Goal: Task Accomplishment & Management: Complete application form

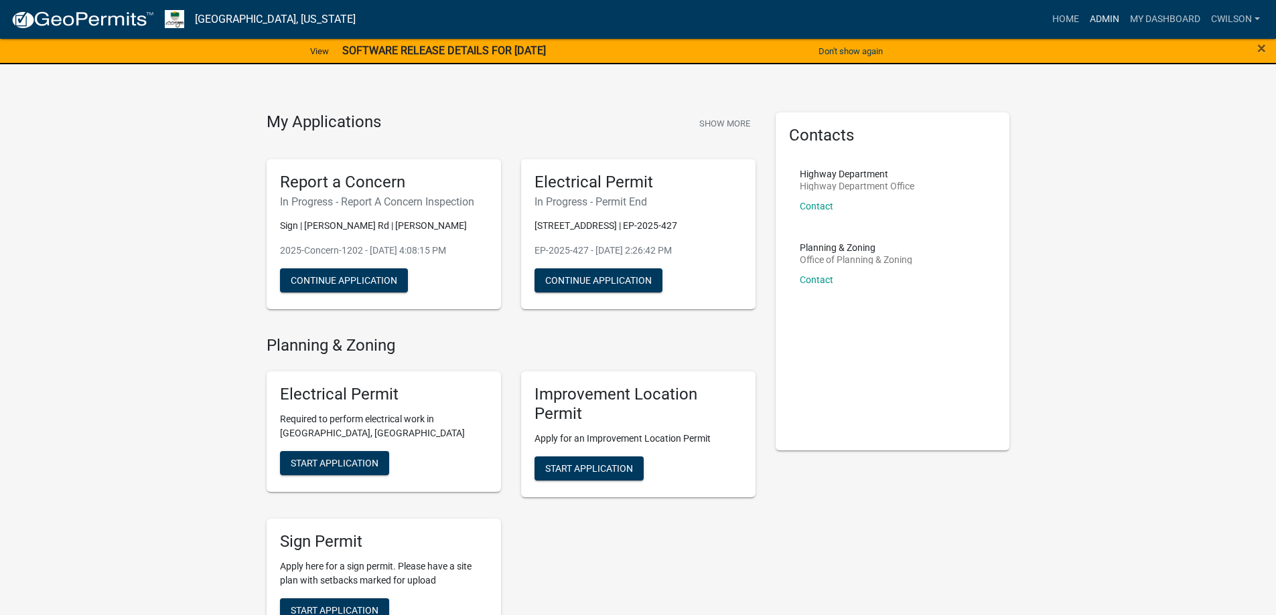
click at [1102, 17] on link "Admin" at bounding box center [1104, 19] width 40 height 25
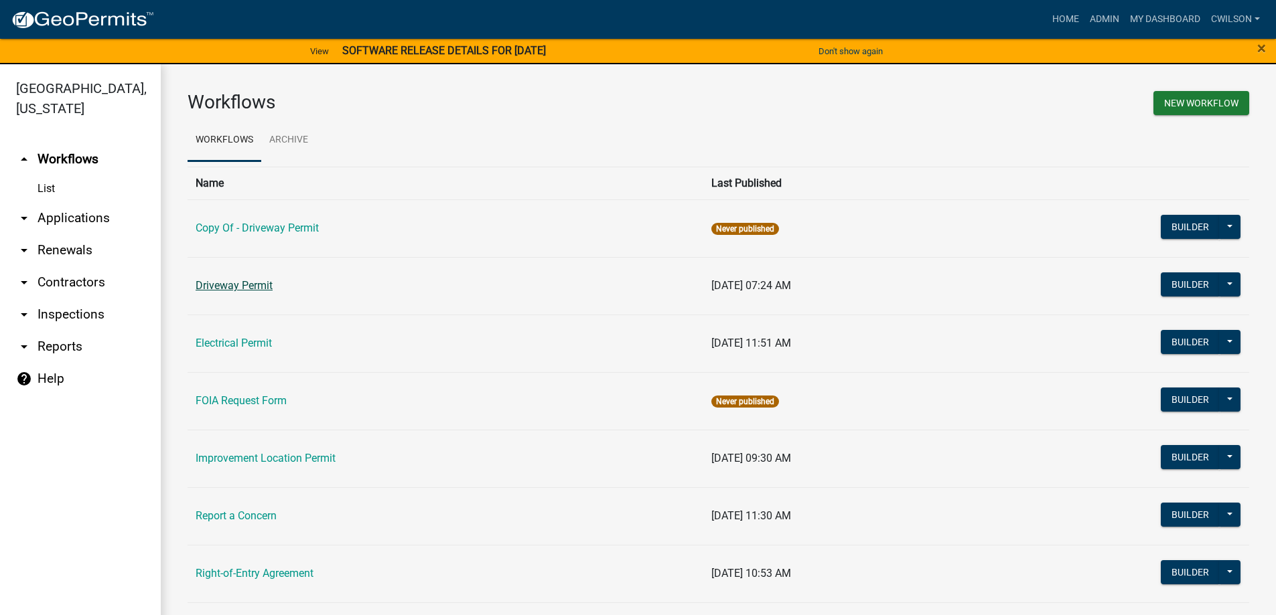
click at [235, 281] on link "Driveway Permit" at bounding box center [234, 285] width 77 height 13
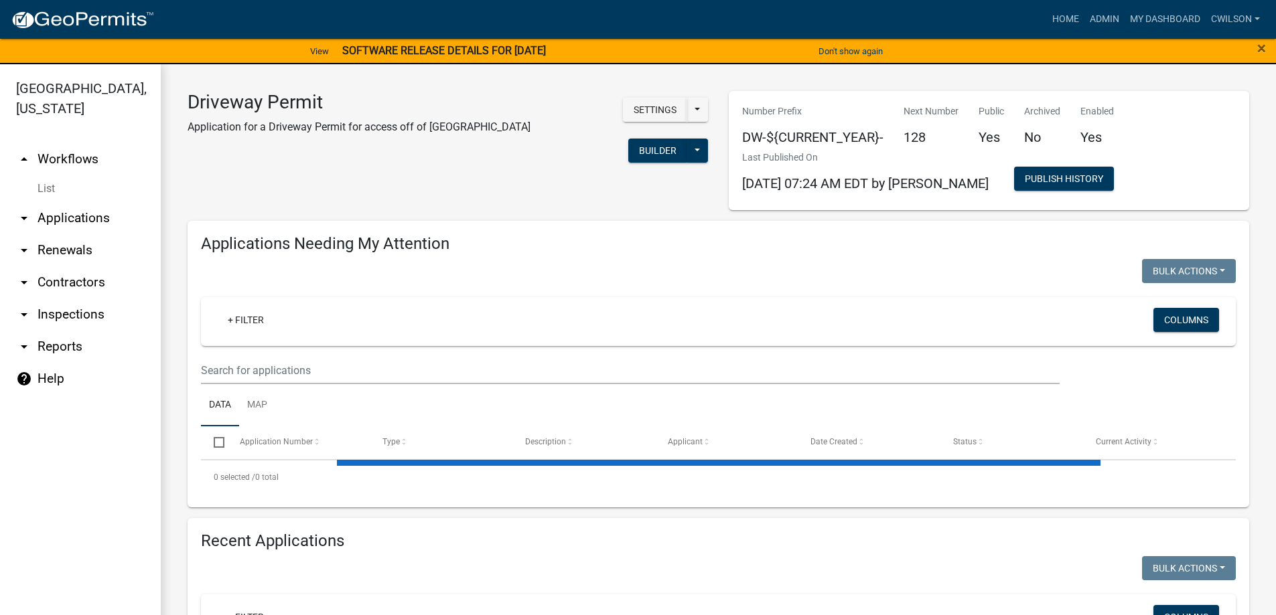
select select "2: 50"
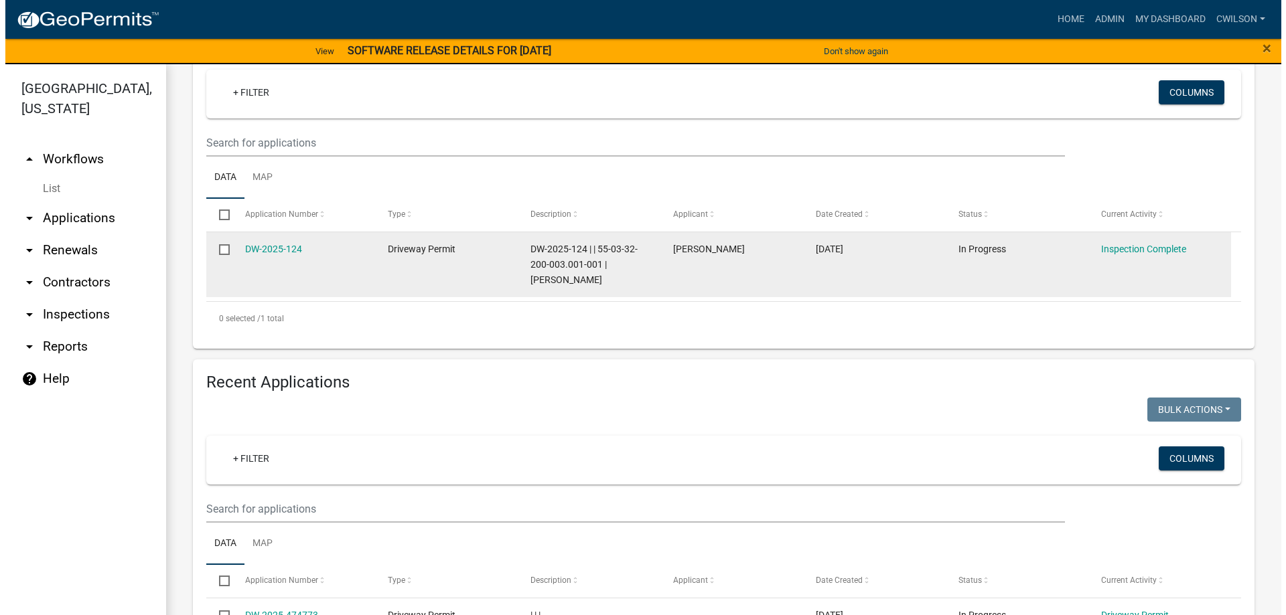
scroll to position [268, 0]
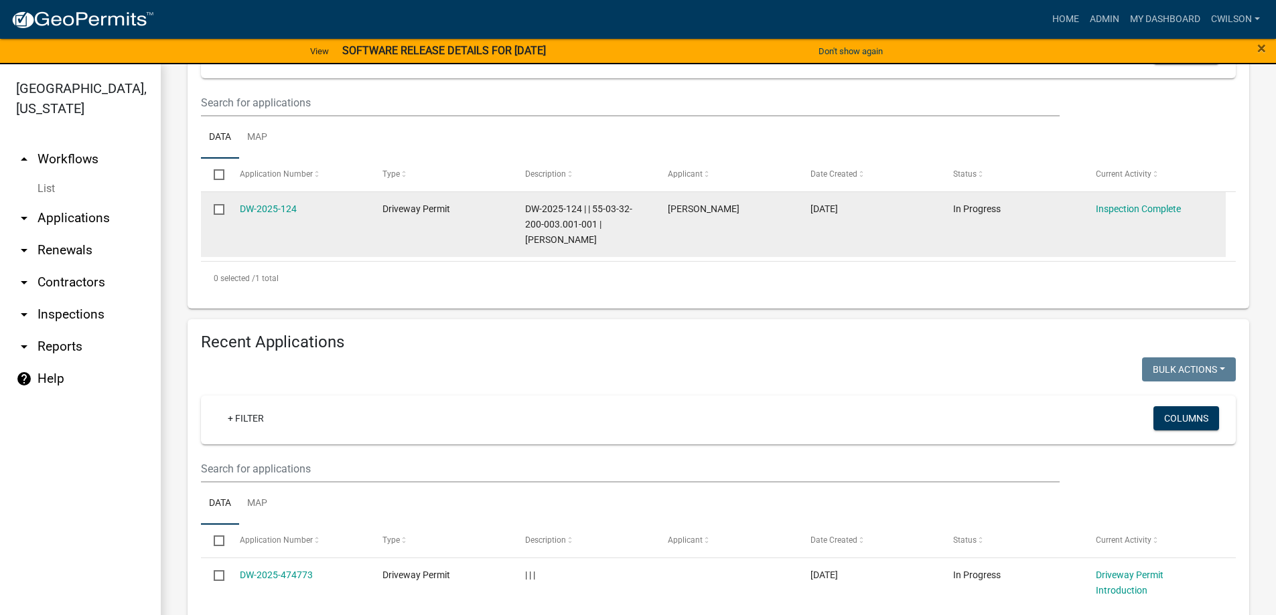
click at [273, 218] on datatable-body-cell "DW-2025-124" at bounding box center [297, 224] width 143 height 65
click at [279, 205] on link "DW-2025-124" at bounding box center [268, 209] width 57 height 11
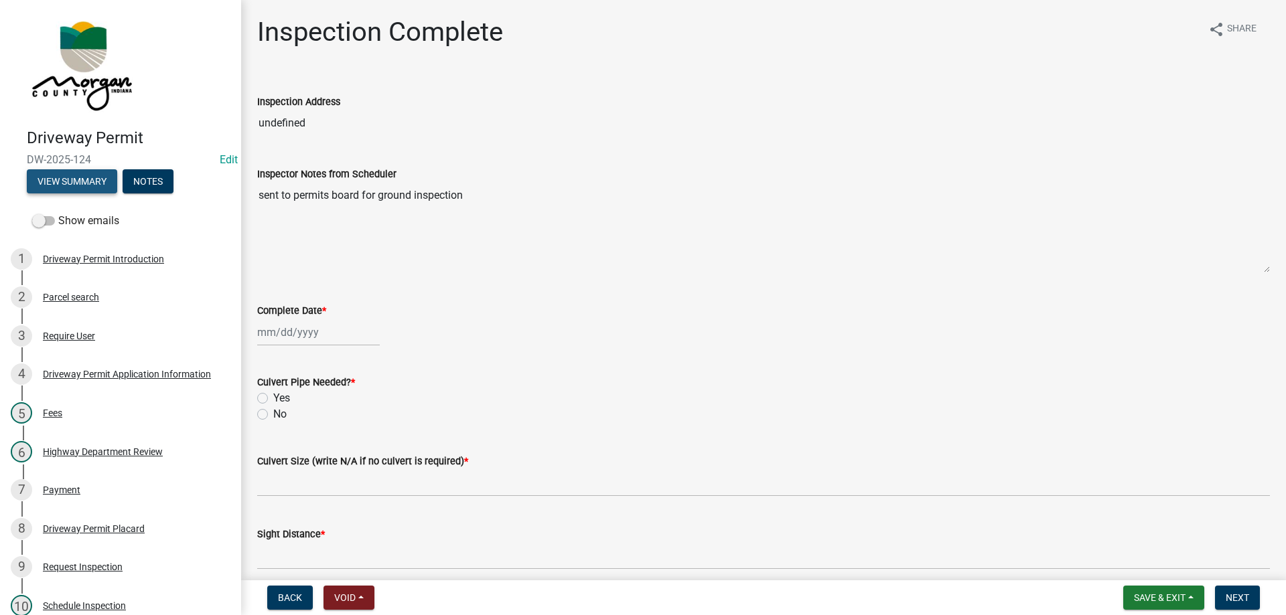
click at [84, 181] on button "View Summary" at bounding box center [72, 181] width 90 height 24
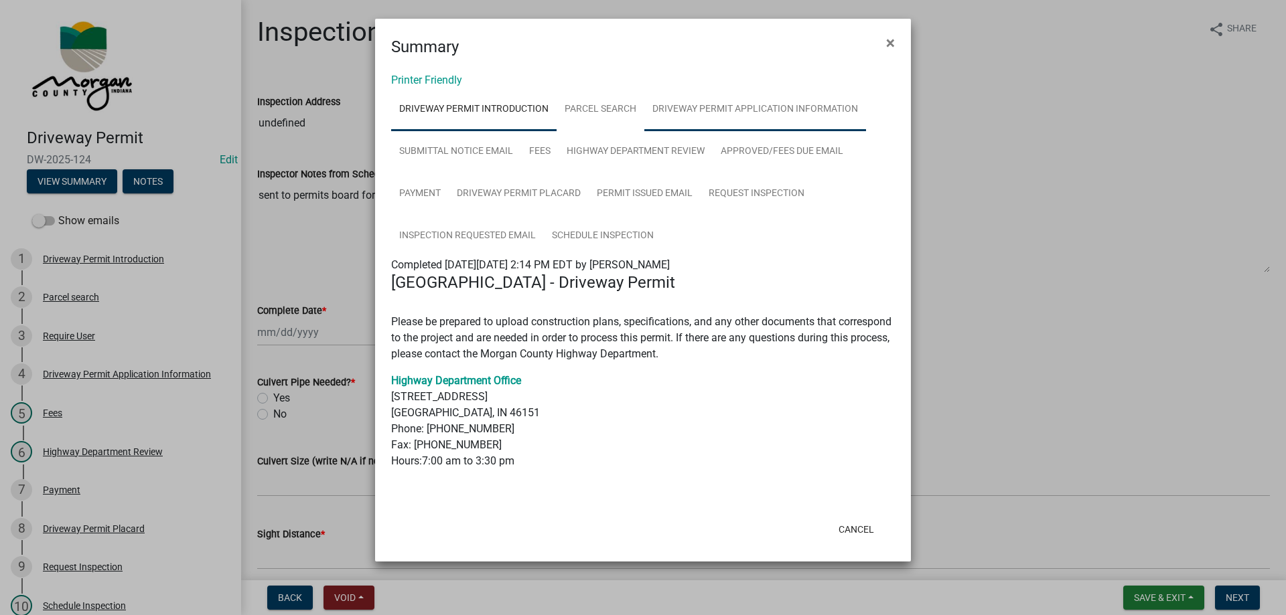
click at [678, 98] on link "Driveway Permit Application Information" at bounding box center [755, 109] width 222 height 43
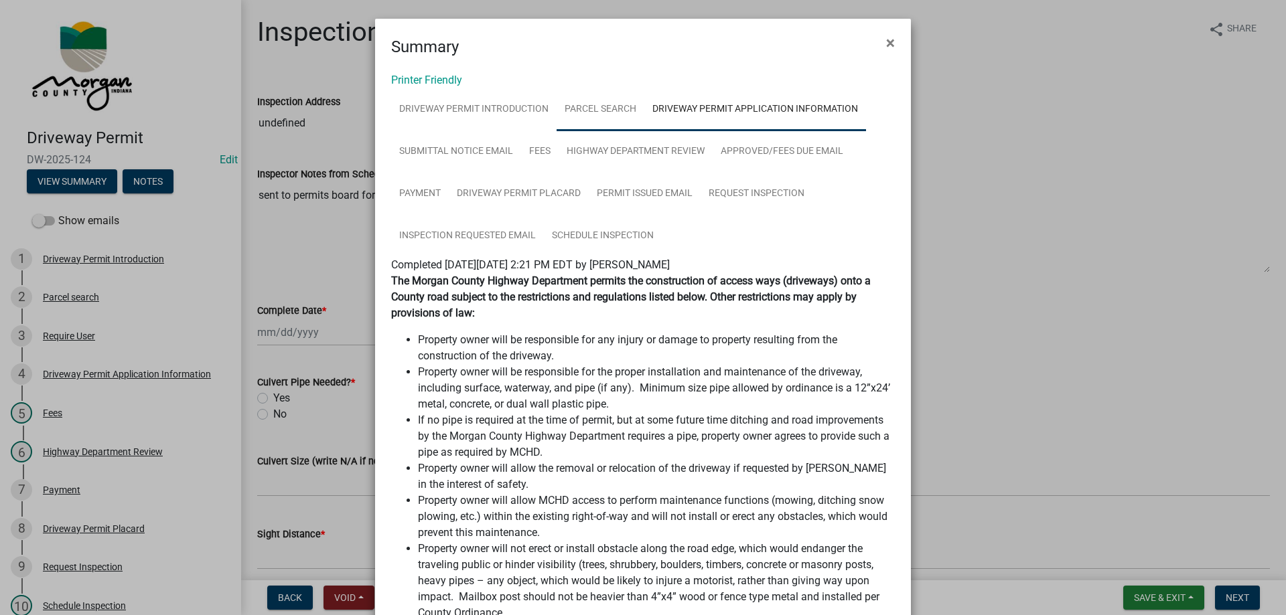
click at [611, 108] on link "Parcel search" at bounding box center [601, 109] width 88 height 43
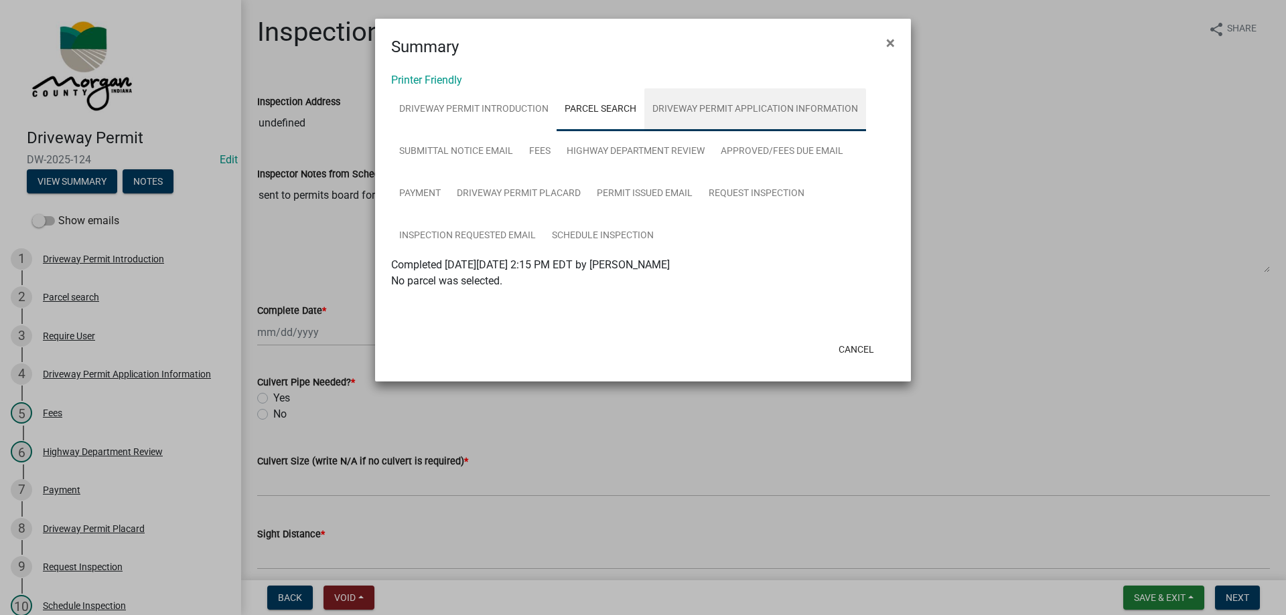
click at [754, 102] on link "Driveway Permit Application Information" at bounding box center [755, 109] width 222 height 43
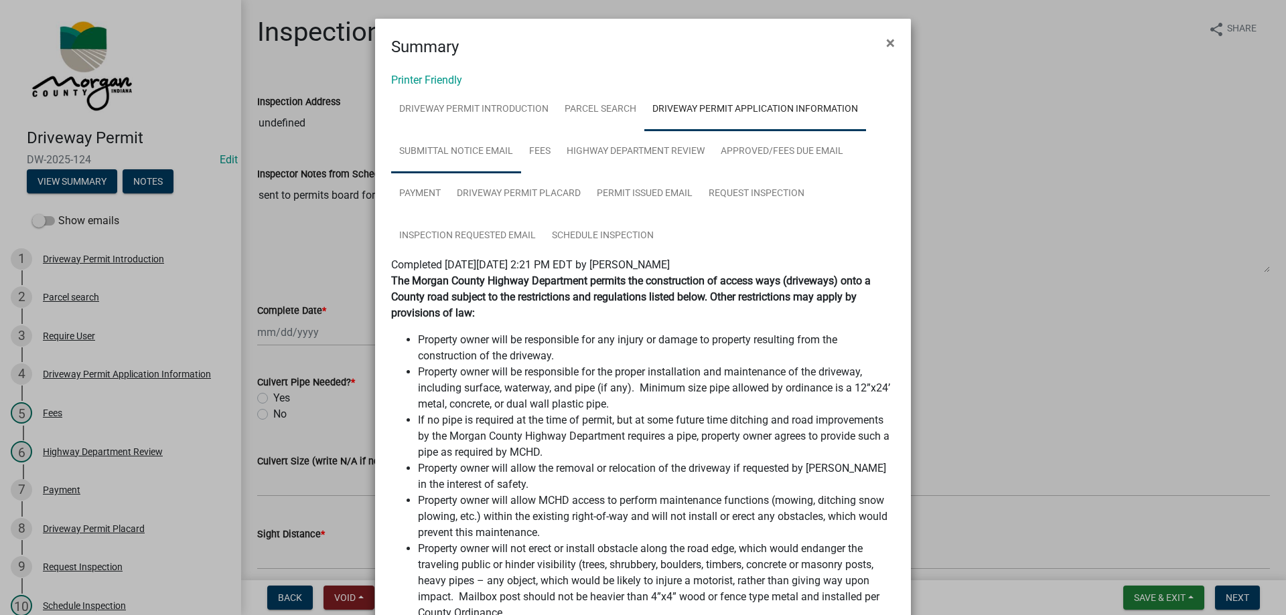
drag, startPoint x: 484, startPoint y: 159, endPoint x: 516, endPoint y: 148, distance: 34.1
click at [483, 159] on link "Submittal Notice Email" at bounding box center [456, 152] width 130 height 43
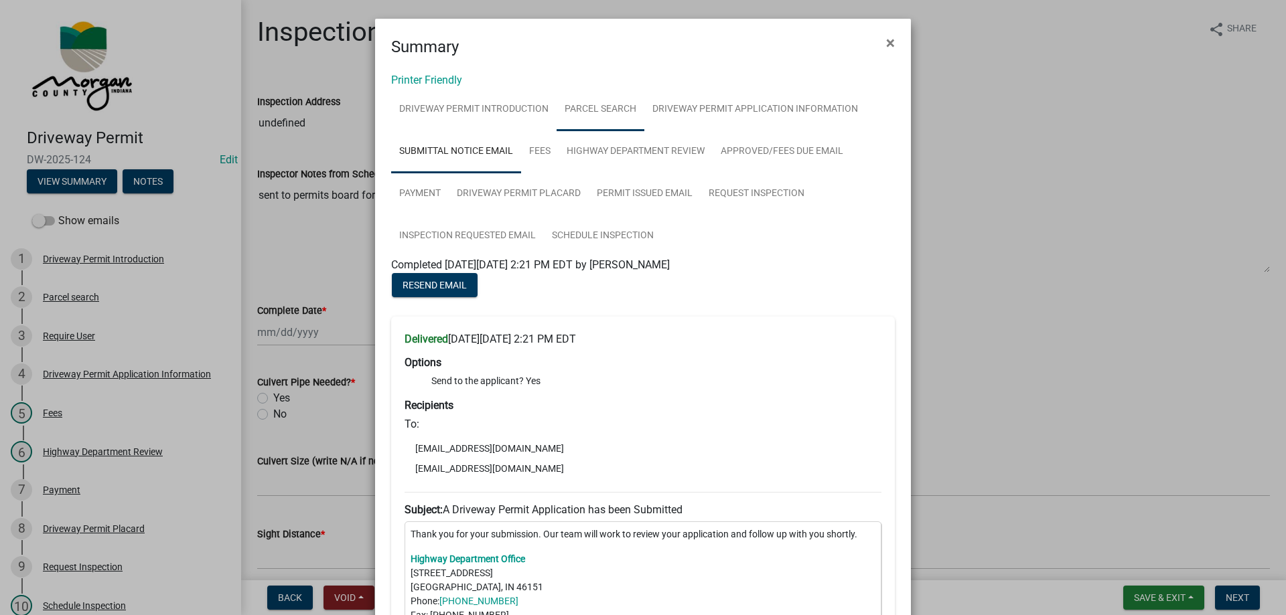
click at [587, 112] on link "Parcel search" at bounding box center [601, 109] width 88 height 43
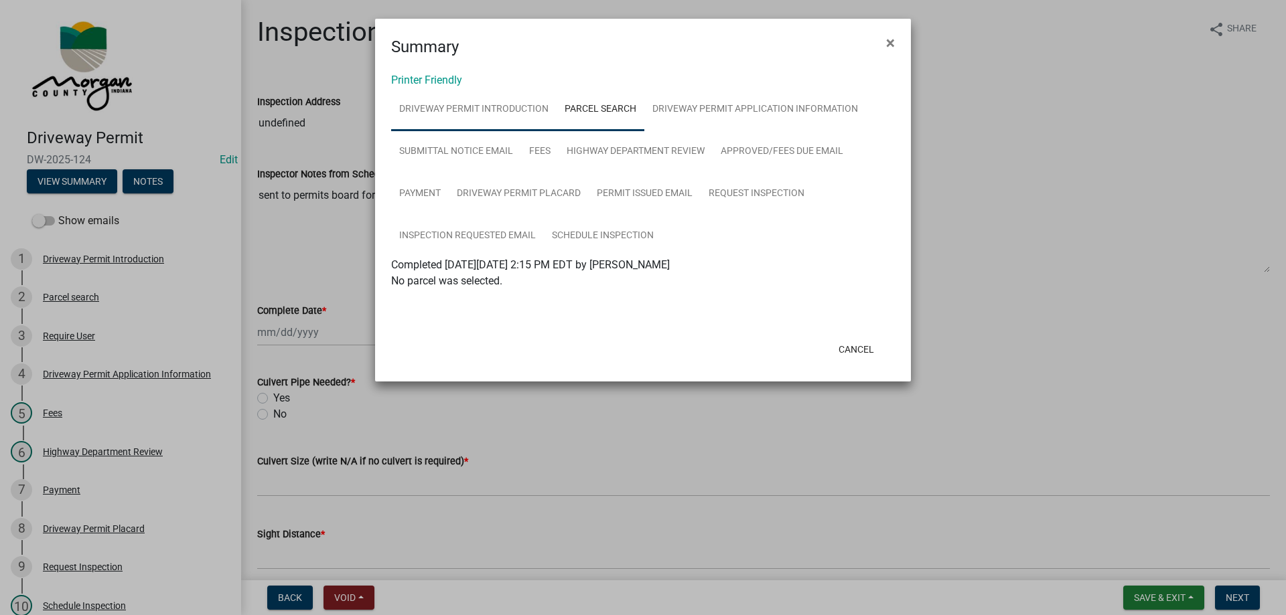
click at [479, 103] on link "Driveway Permit Introduction" at bounding box center [473, 109] width 165 height 43
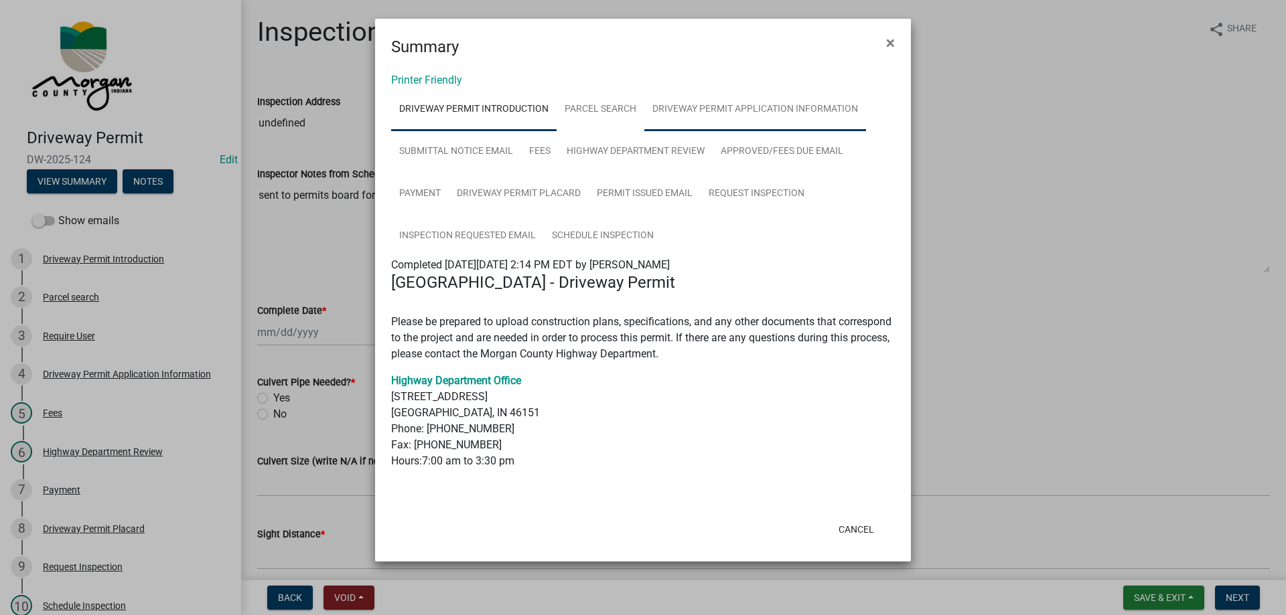
click at [708, 100] on link "Driveway Permit Application Information" at bounding box center [755, 109] width 222 height 43
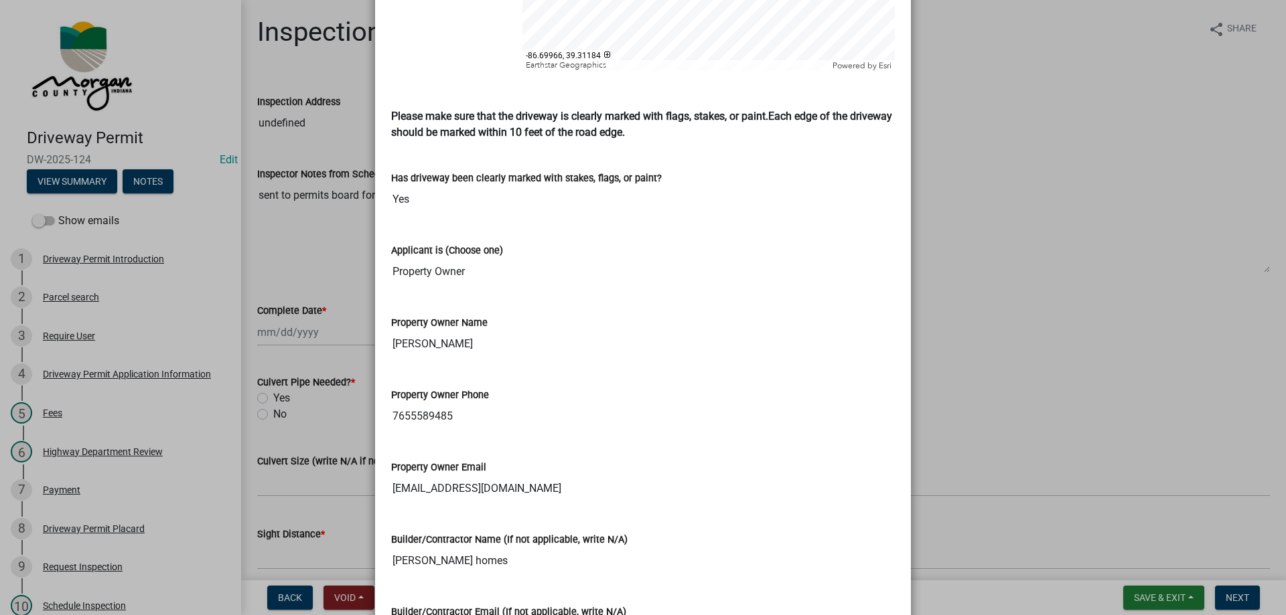
scroll to position [1692, 0]
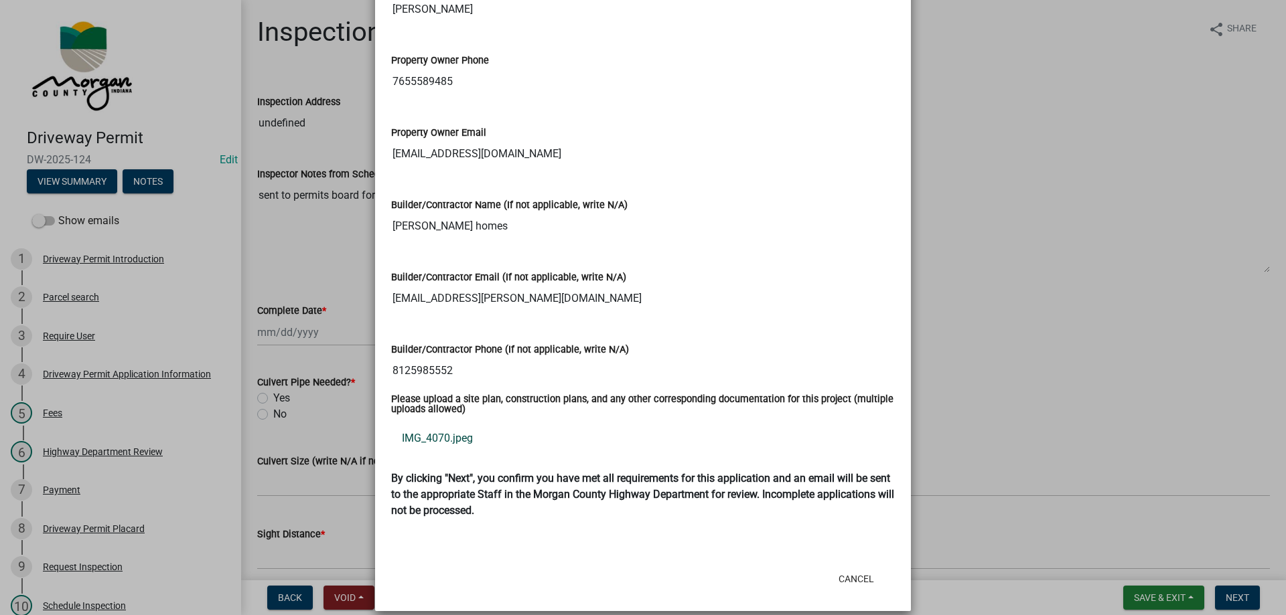
click at [457, 427] on link "IMG_4070.jpeg" at bounding box center [643, 439] width 504 height 32
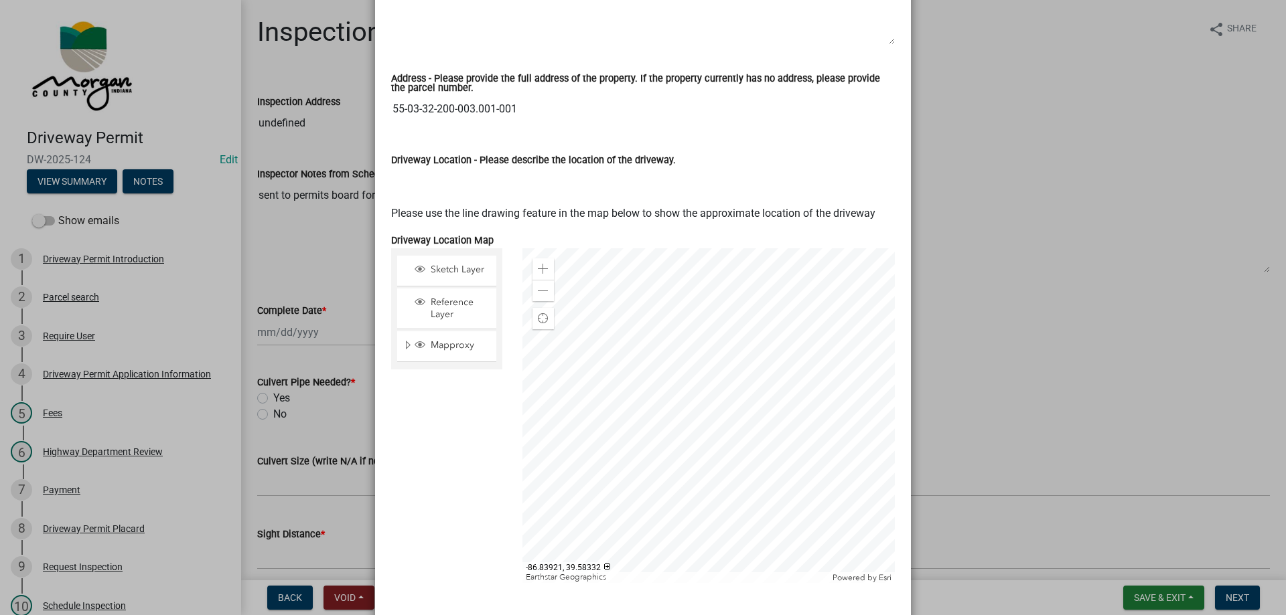
scroll to position [821, 0]
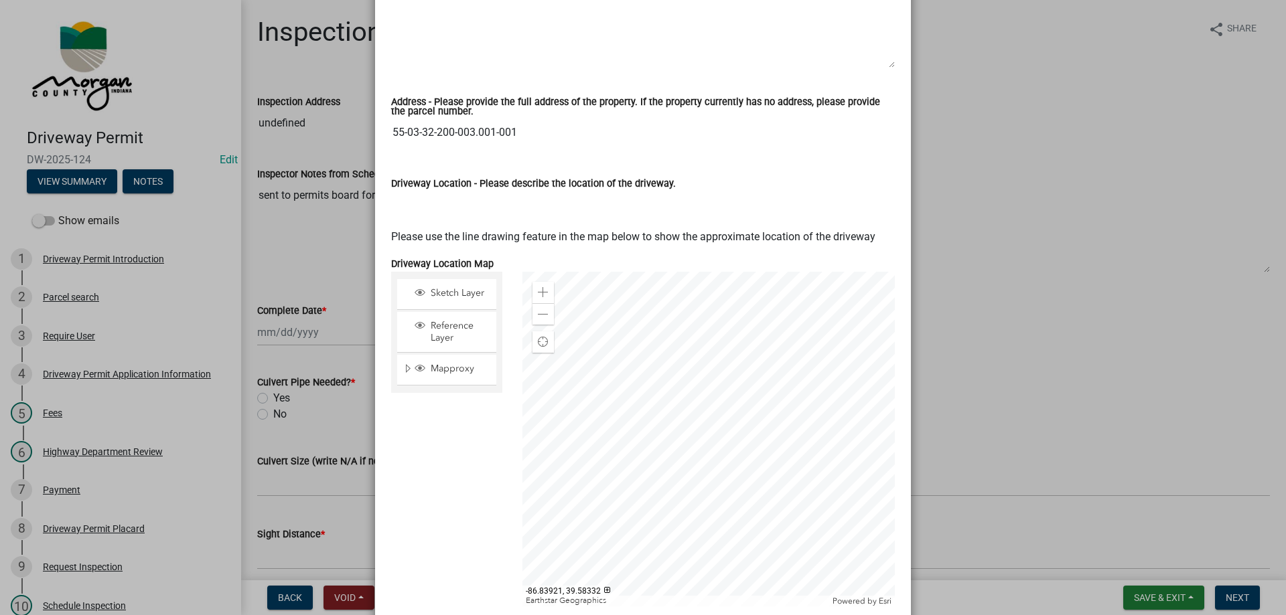
drag, startPoint x: 525, startPoint y: 108, endPoint x: 375, endPoint y: 125, distance: 150.9
click at [375, 125] on div "Printer Friendly Driveway Permit Introduction Parcel search Driveway Permit App…" at bounding box center [643, 335] width 536 height 2195
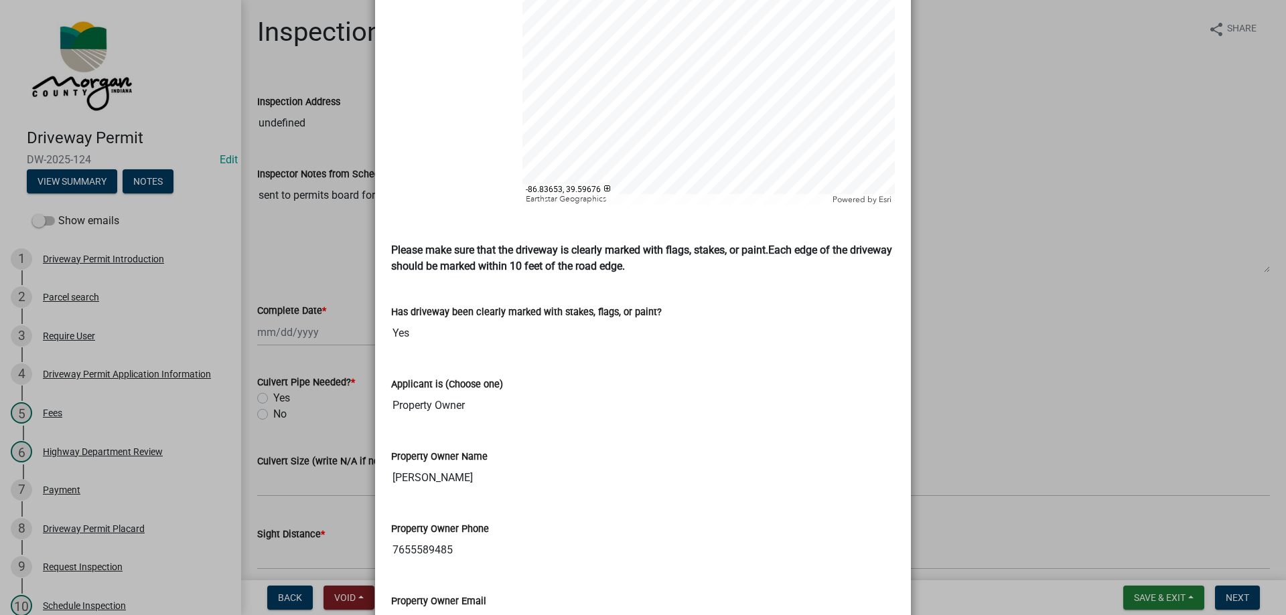
scroll to position [1692, 0]
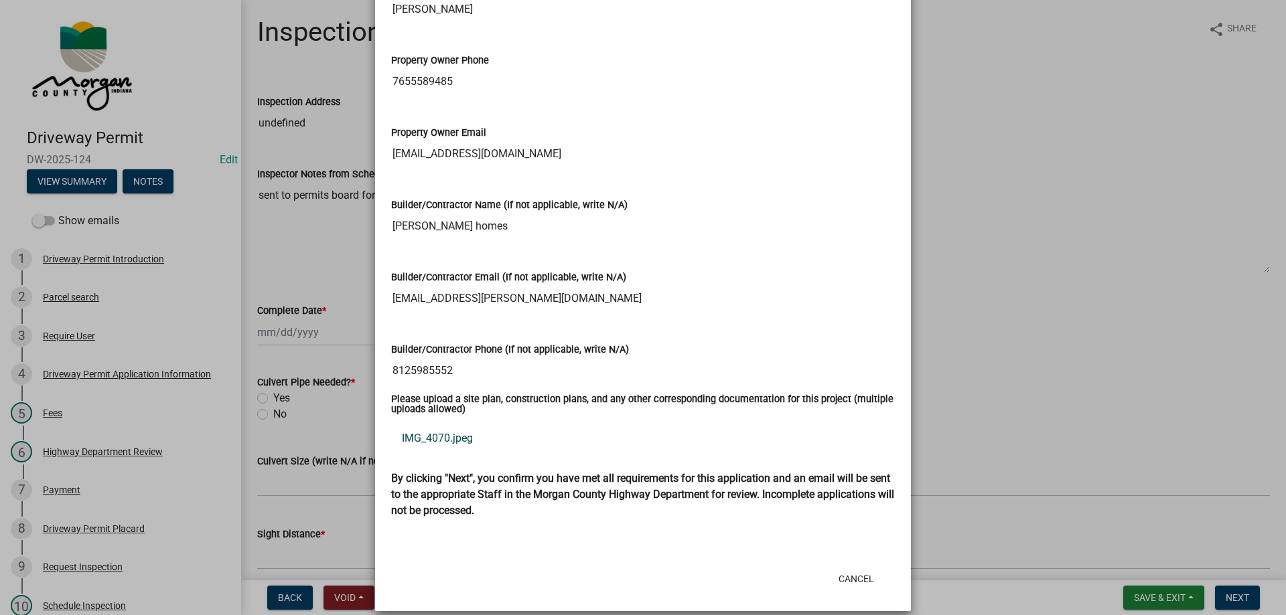
click at [432, 423] on link "IMG_4070.jpeg" at bounding box center [643, 439] width 504 height 32
click at [862, 567] on button "Cancel" at bounding box center [856, 579] width 57 height 24
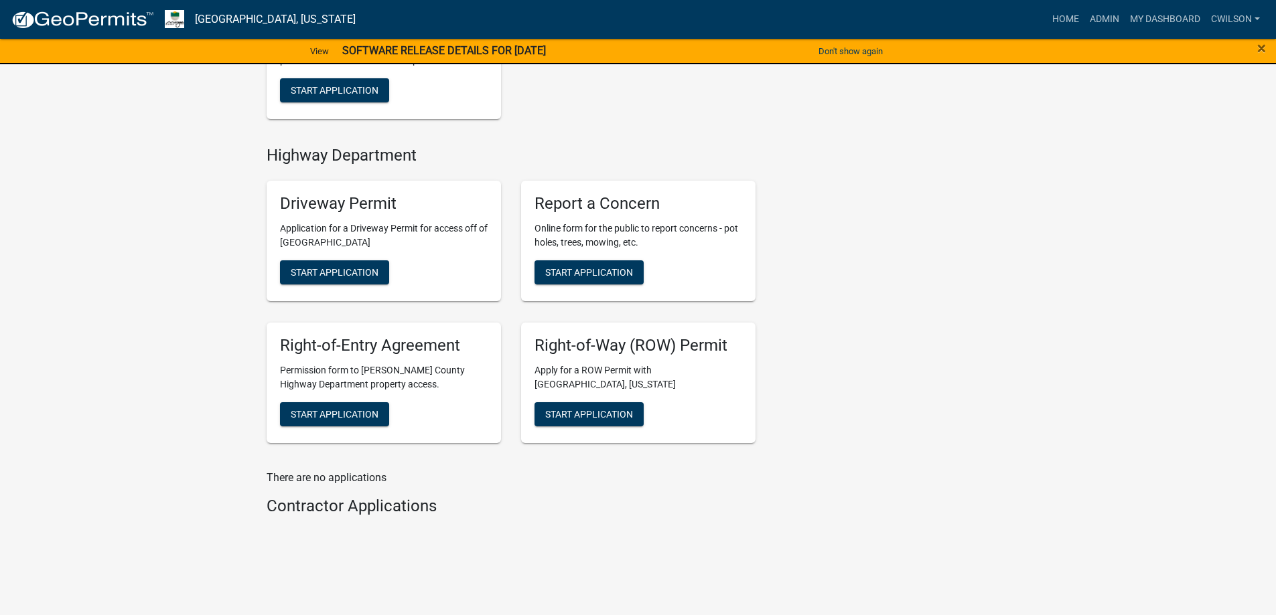
scroll to position [531, 0]
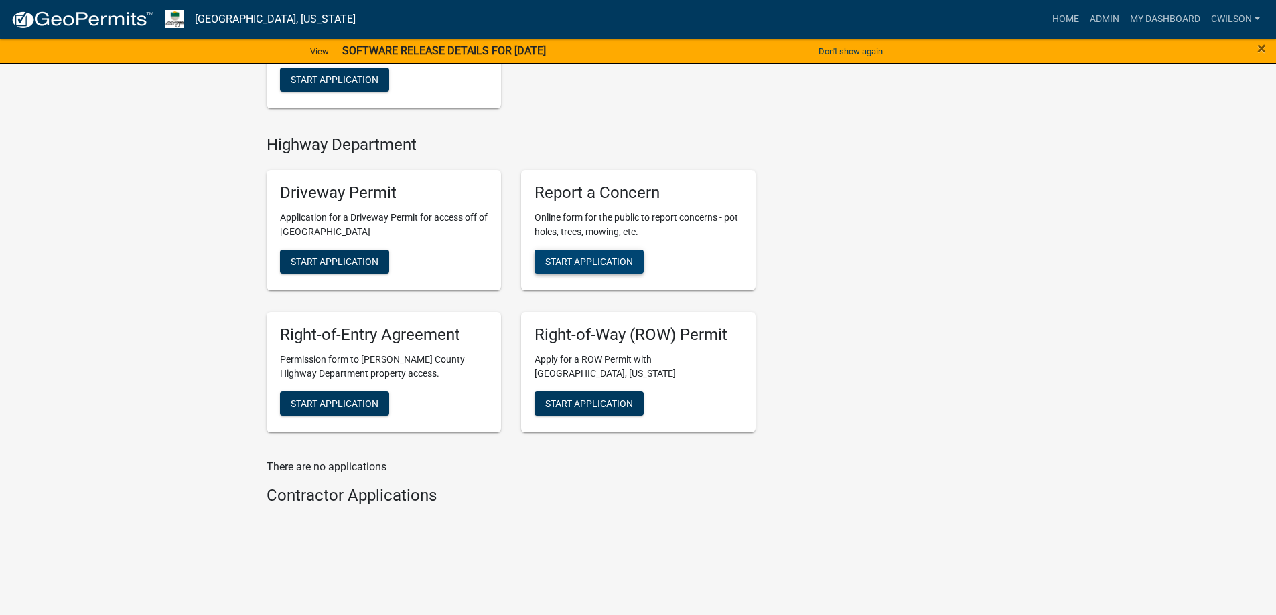
click at [611, 254] on button "Start Application" at bounding box center [588, 262] width 109 height 24
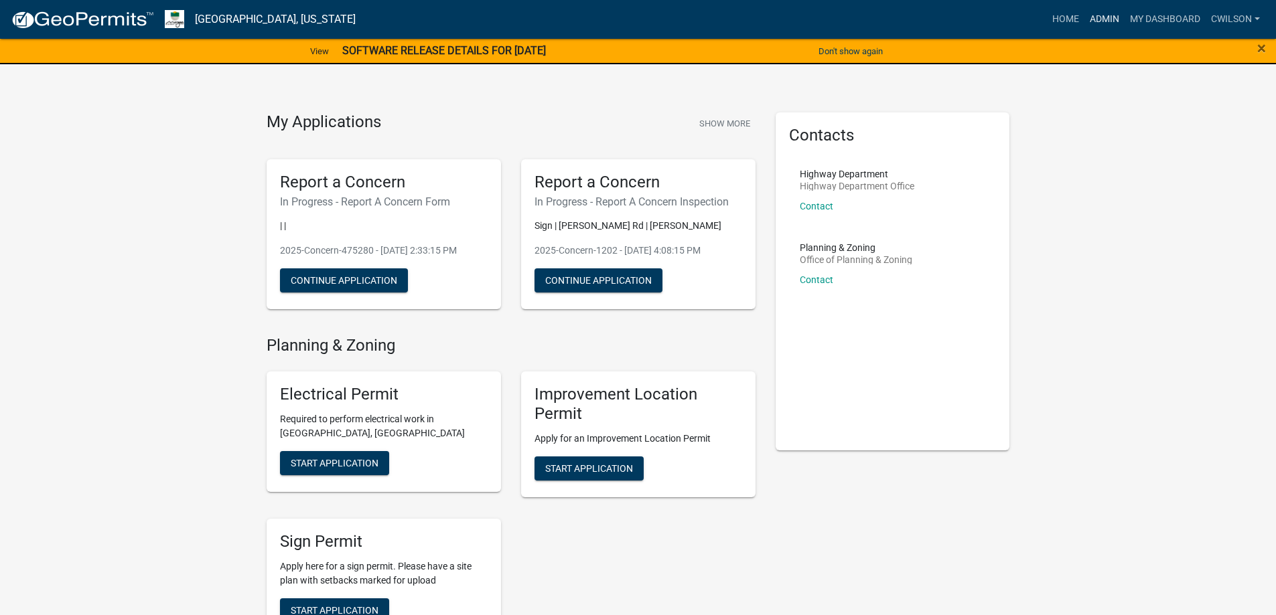
click at [1093, 15] on link "Admin" at bounding box center [1104, 19] width 40 height 25
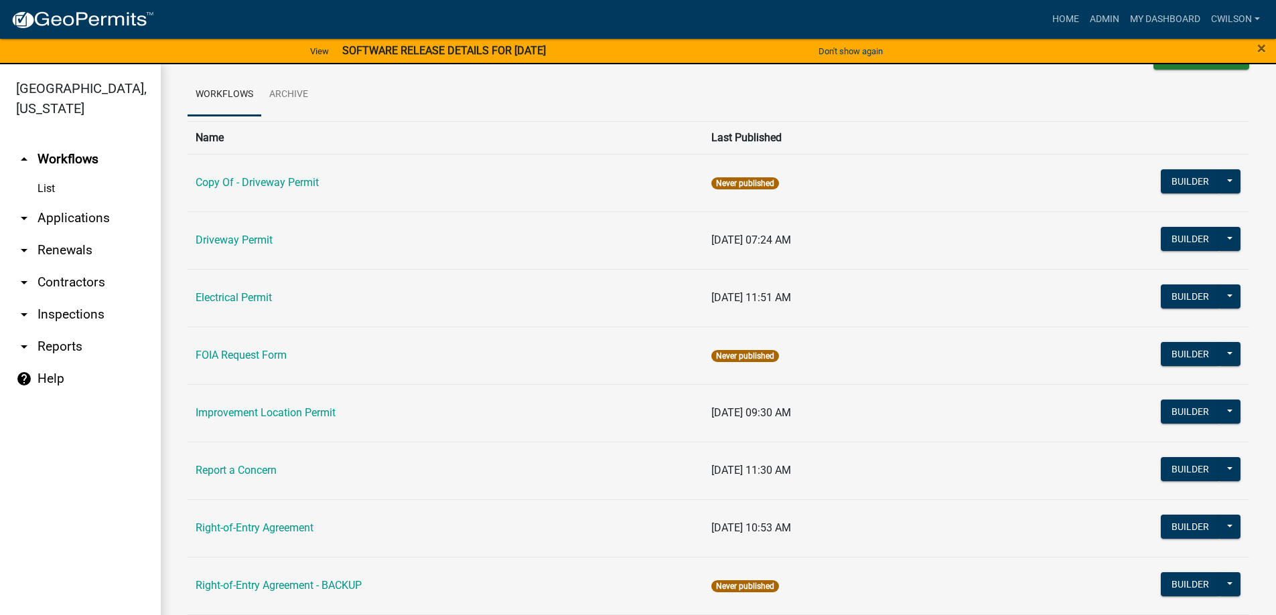
scroll to position [38, 0]
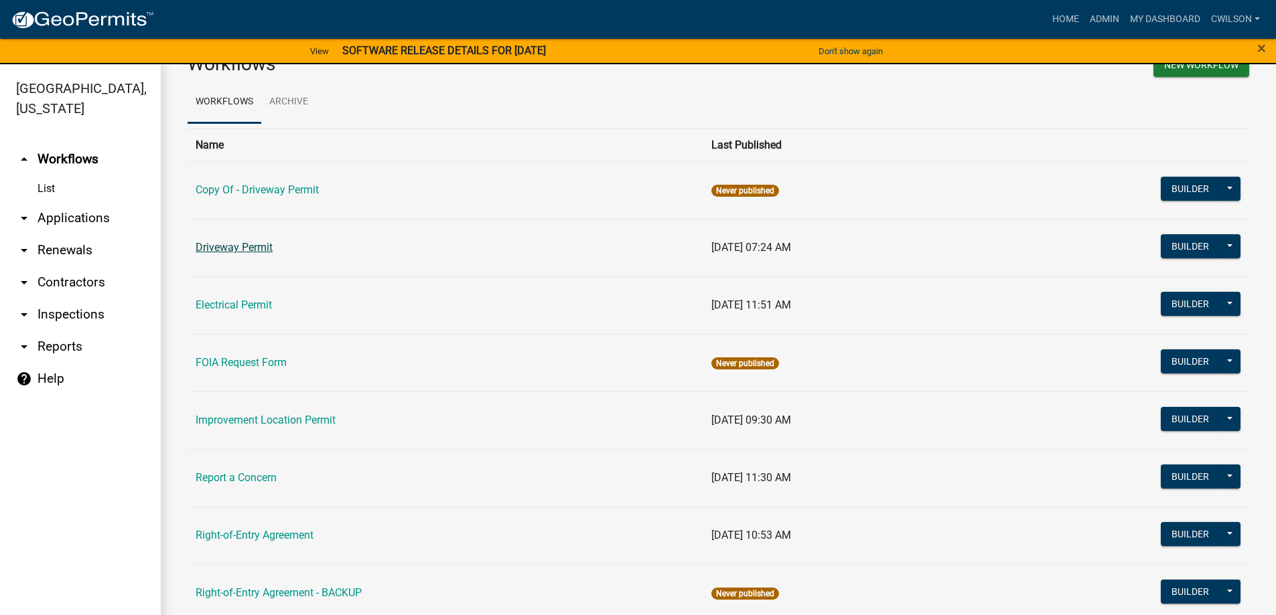
click at [256, 248] on link "Driveway Permit" at bounding box center [234, 247] width 77 height 13
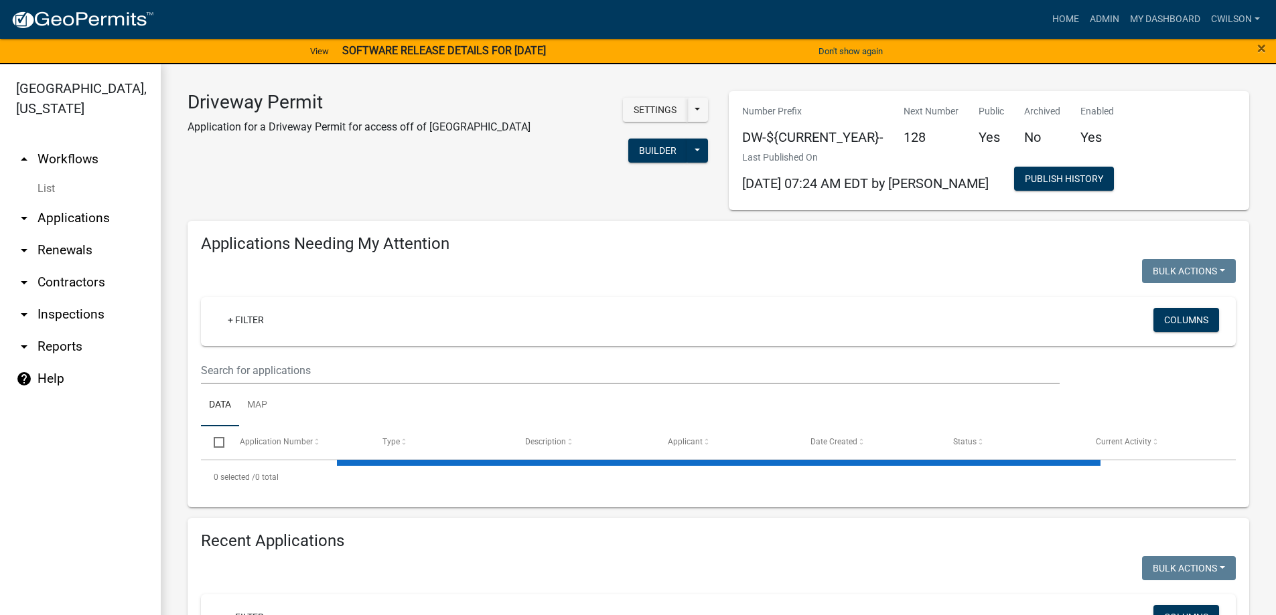
select select "2: 50"
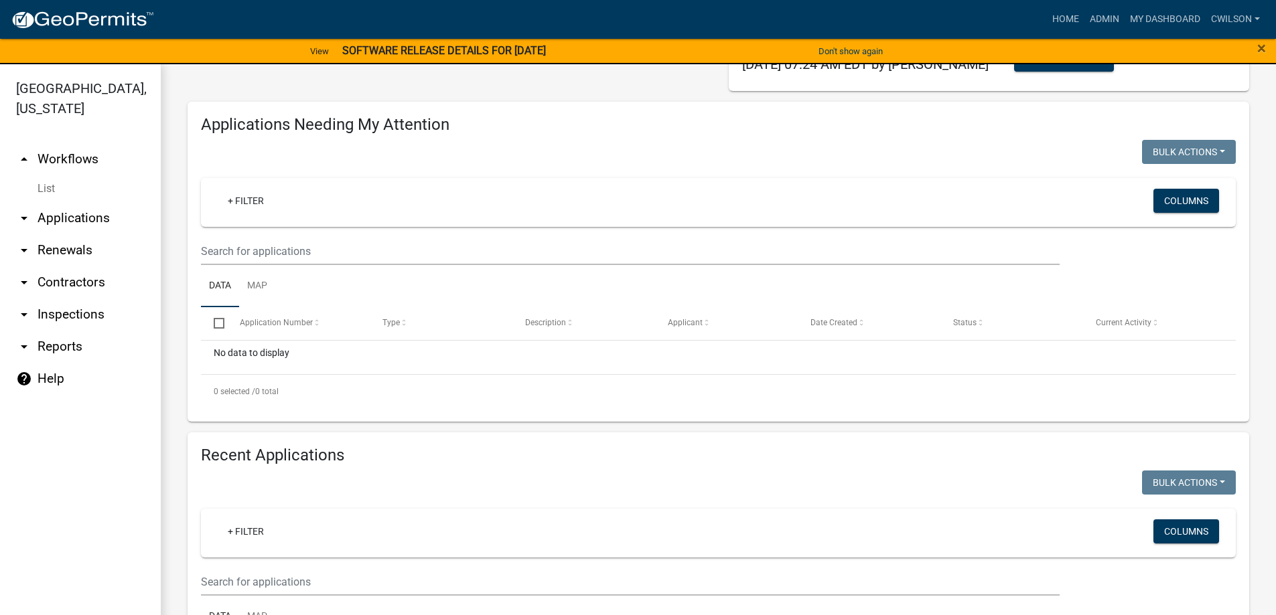
scroll to position [268, 0]
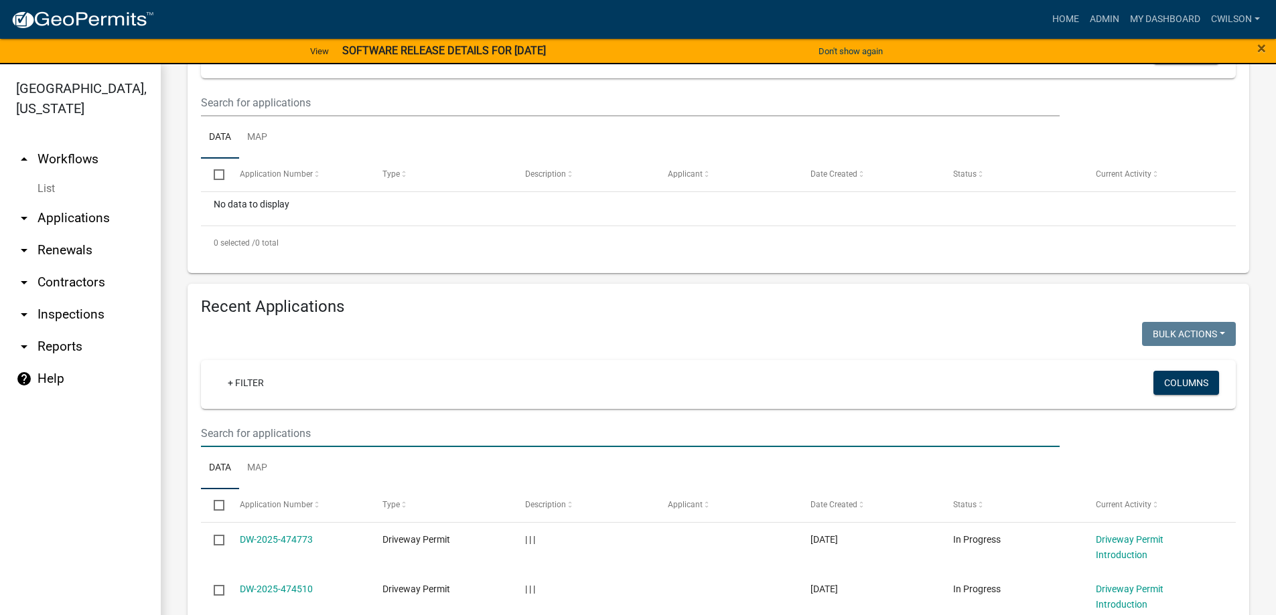
paste input "[STREET_ADDRESS]"
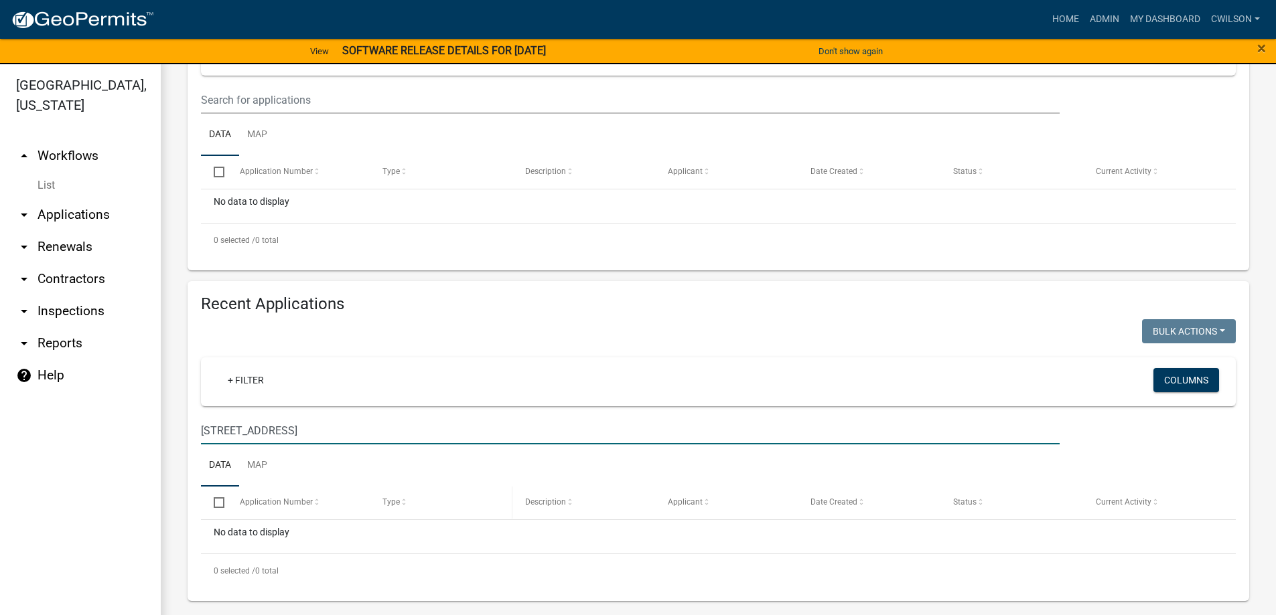
scroll to position [0, 0]
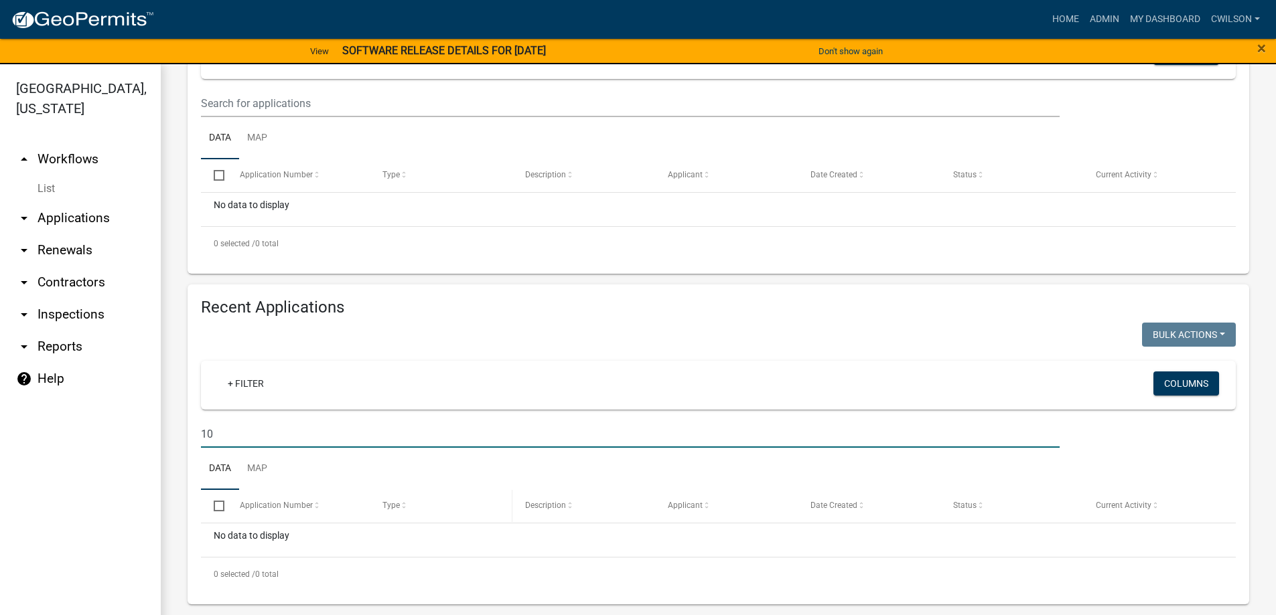
type input "1"
select select "2: 50"
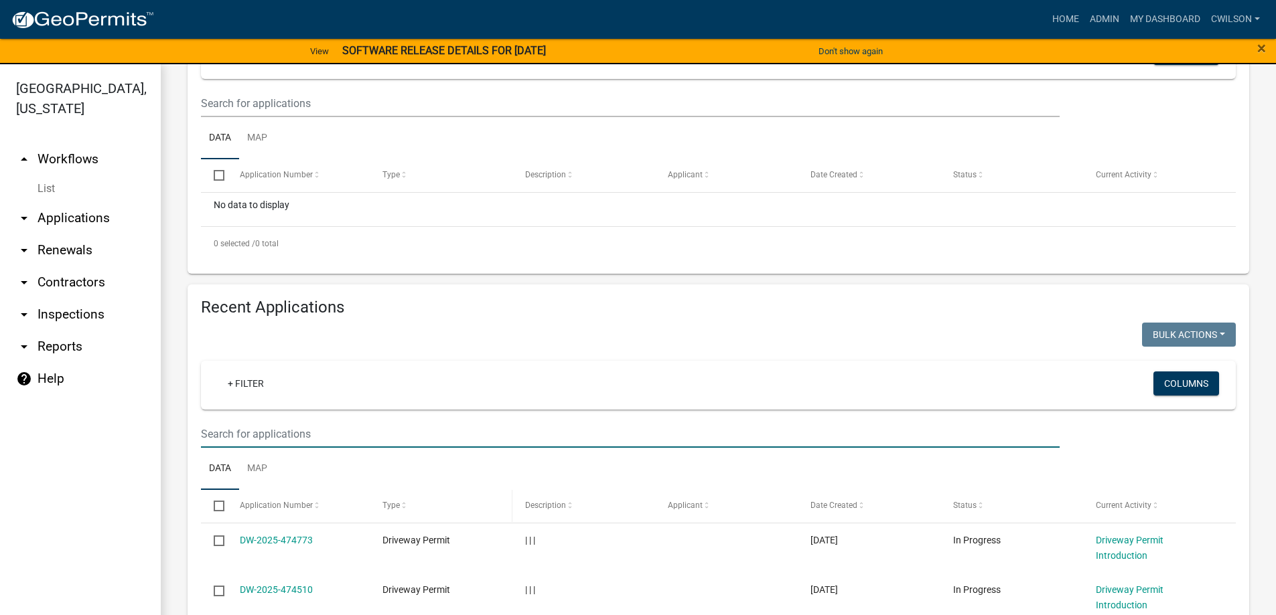
scroll to position [268, 0]
